Goal: Transaction & Acquisition: Download file/media

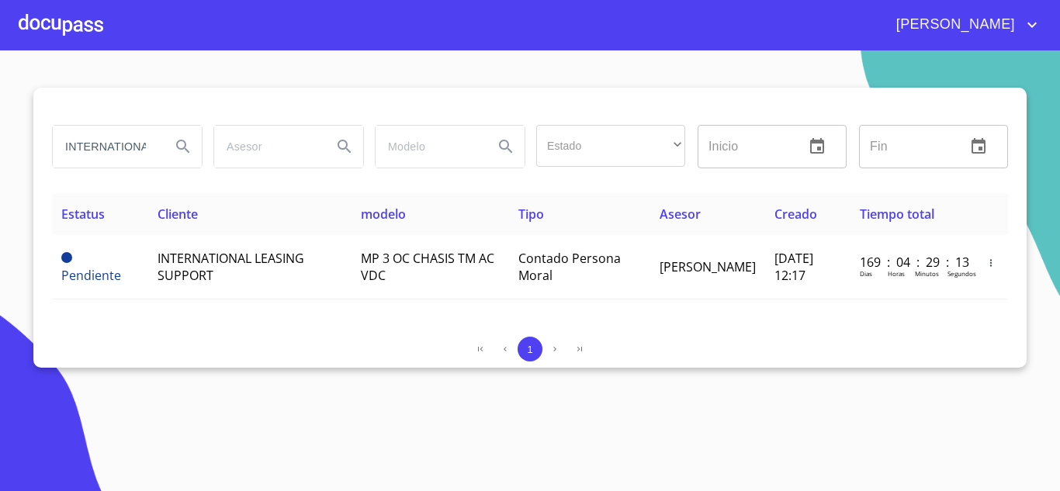
click at [126, 128] on input "INTERNATIONAL" at bounding box center [106, 147] width 106 height 42
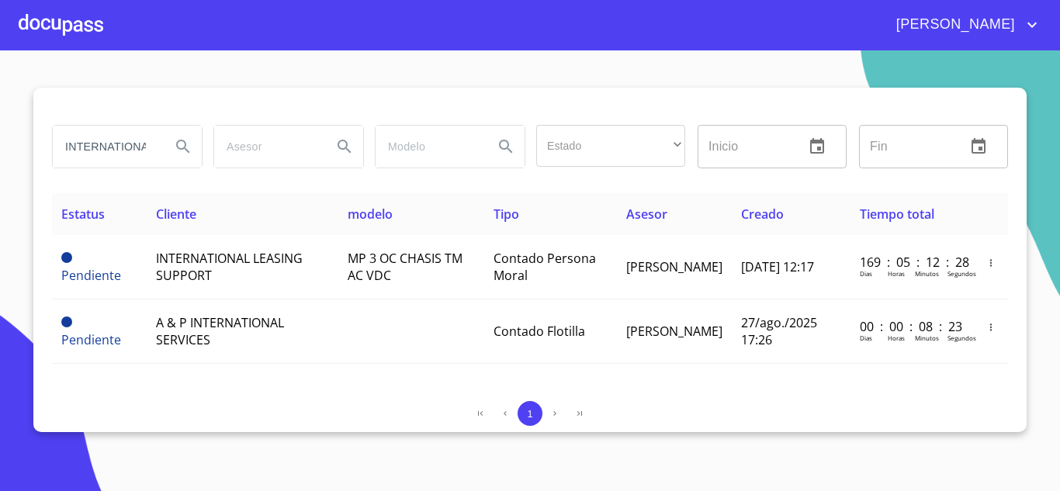
drag, startPoint x: 50, startPoint y: 164, endPoint x: 407, endPoint y: 378, distance: 417.0
click at [407, 378] on div "Estatus Cliente modelo Tipo Asesor Creado Tiempo total Pendiente INTERNATIONAL …" at bounding box center [530, 291] width 956 height 196
click at [697, 169] on div "Inicio ​" at bounding box center [772, 147] width 161 height 56
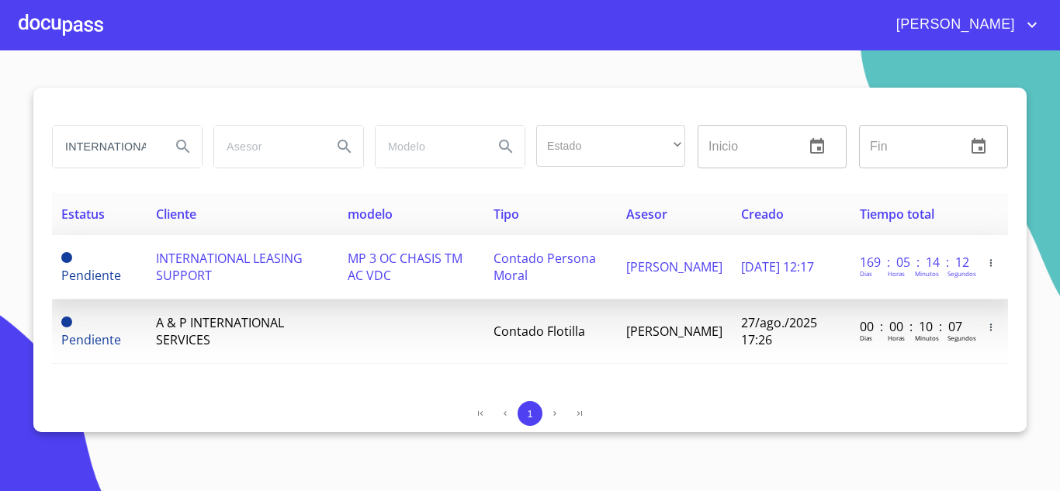
click at [219, 277] on td "INTERNATIONAL LEASING SUPPORT" at bounding box center [243, 267] width 192 height 64
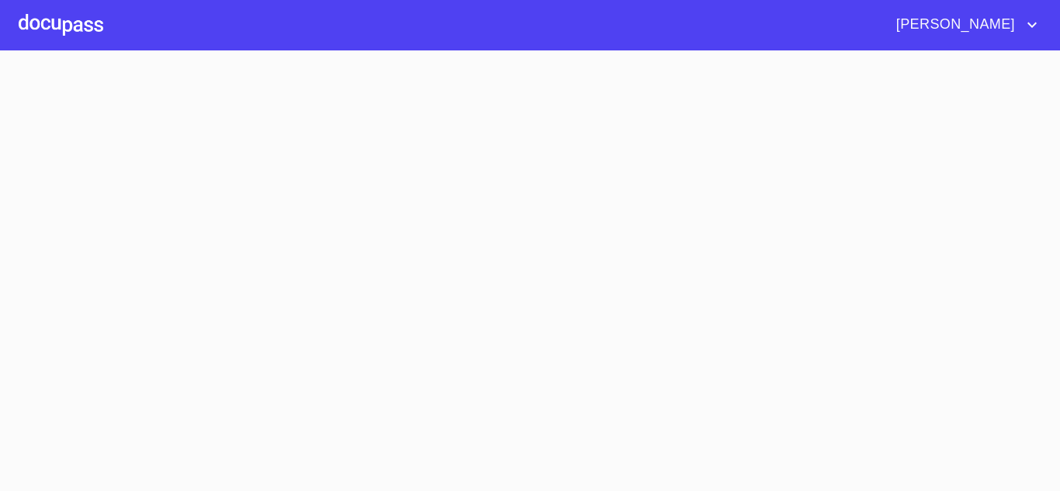
click at [219, 277] on section at bounding box center [530, 270] width 1060 height 441
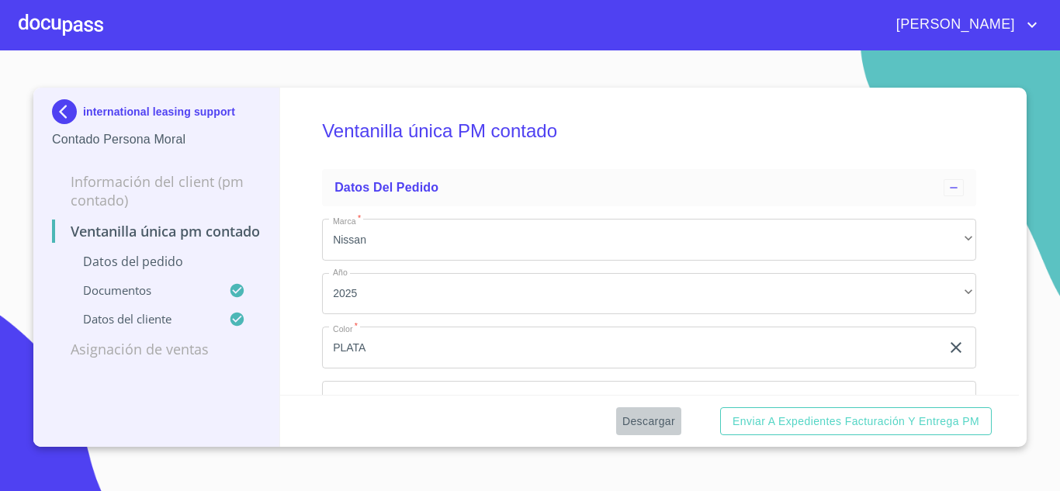
click at [647, 427] on span "Descargar" at bounding box center [648, 421] width 53 height 19
click at [72, 109] on img at bounding box center [67, 111] width 31 height 25
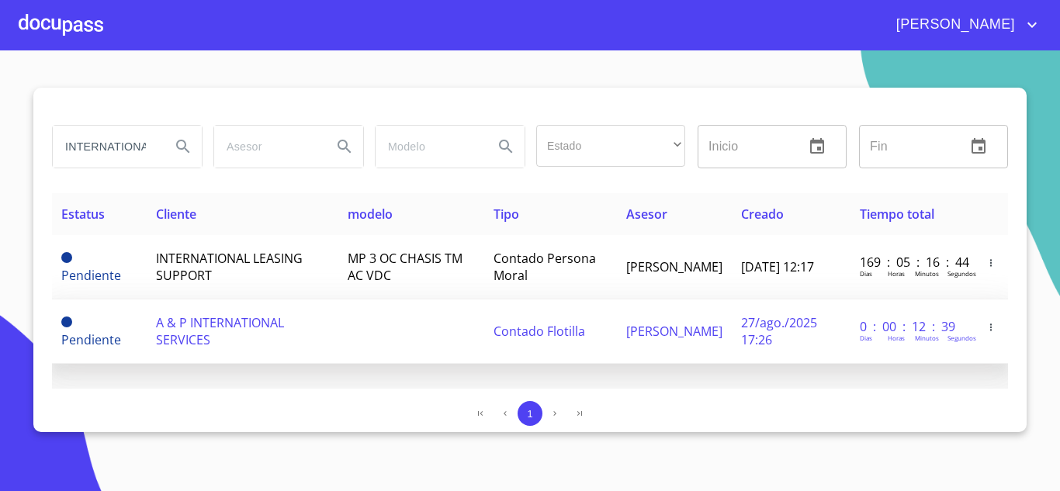
click at [214, 338] on td "A & P INTERNATIONAL SERVICES" at bounding box center [243, 332] width 192 height 64
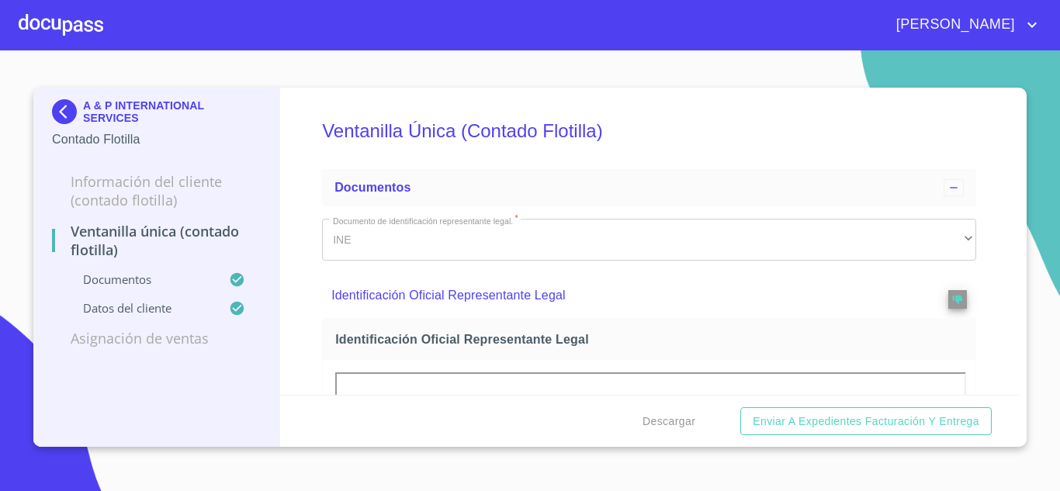
click at [211, 386] on div "A & P INTERNATIONAL SERVICES Contado Flotilla Información del Cliente (Contado …" at bounding box center [156, 267] width 247 height 359
click at [659, 426] on span "Descargar" at bounding box center [669, 421] width 53 height 19
